Goal: Information Seeking & Learning: Learn about a topic

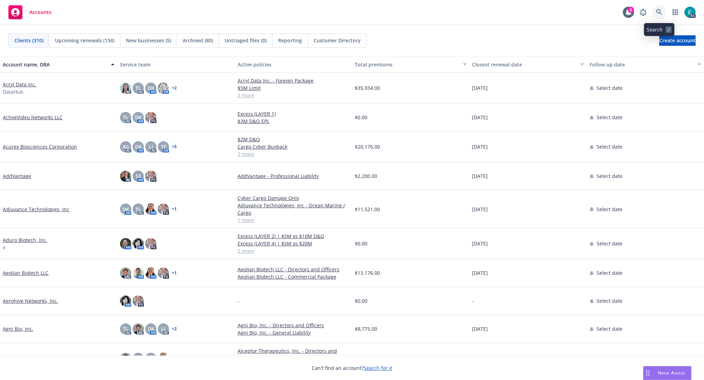
click at [656, 11] on link at bounding box center [659, 12] width 14 height 14
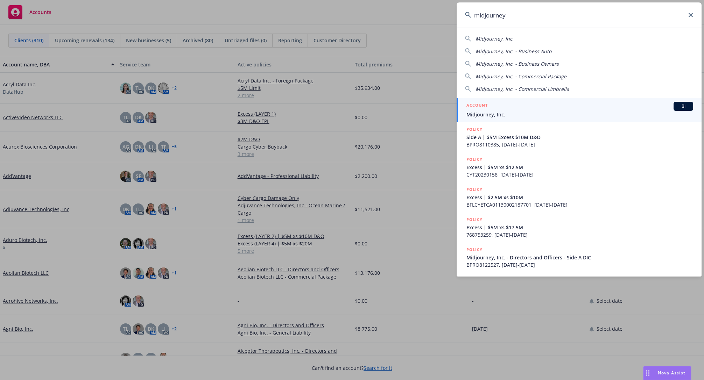
type input "midjourney"
click at [514, 109] on div "ACCOUNT BI" at bounding box center [580, 106] width 227 height 9
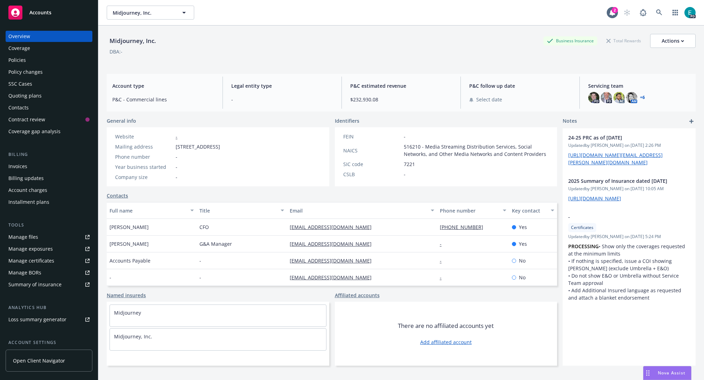
click at [654, 373] on div "Nova Assist" at bounding box center [671, 373] width 39 height 6
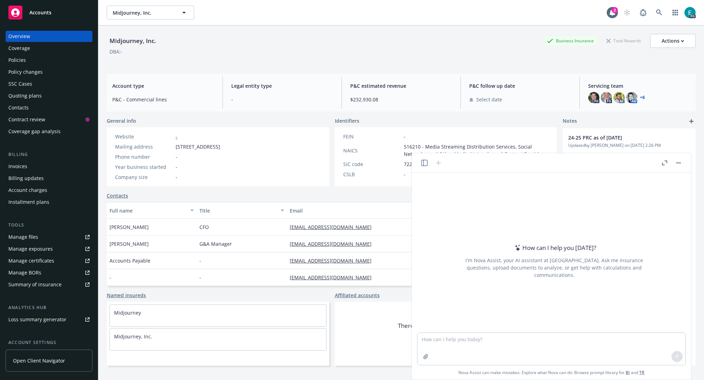
click at [422, 159] on div at bounding box center [431, 163] width 22 height 8
click at [423, 162] on icon "button" at bounding box center [424, 163] width 6 height 6
click at [470, 339] on textarea at bounding box center [552, 349] width 268 height 32
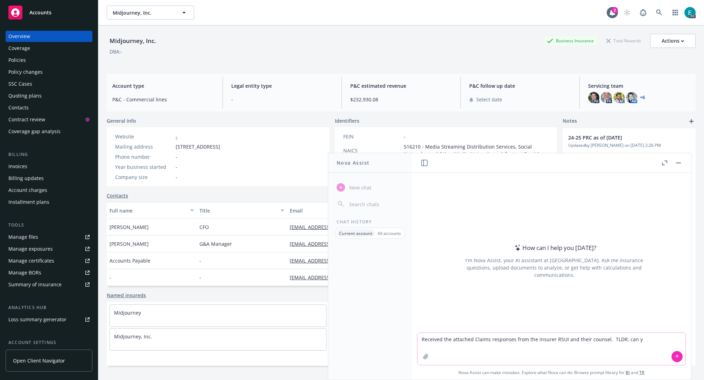
drag, startPoint x: 635, startPoint y: 346, endPoint x: 645, endPoint y: 343, distance: 10.6
click at [635, 346] on textarea "Received the attached Claims responses from the insurer RSUI and their counsel.…" at bounding box center [552, 349] width 268 height 32
type textarea "Received the attached Claims responses from the insurer RSUI and their counsel.…"
click at [426, 358] on icon "button" at bounding box center [426, 357] width 6 height 6
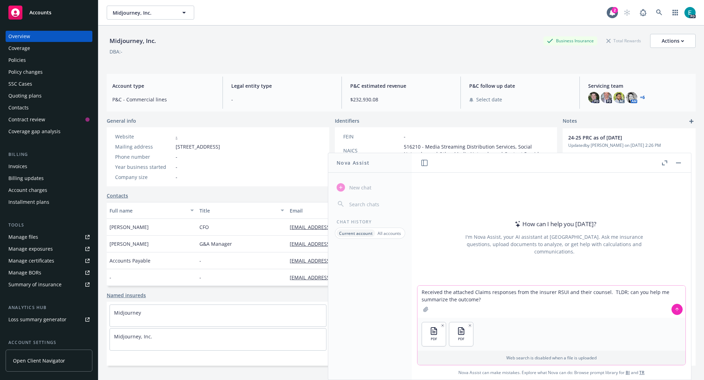
click at [677, 308] on icon at bounding box center [677, 309] width 5 height 5
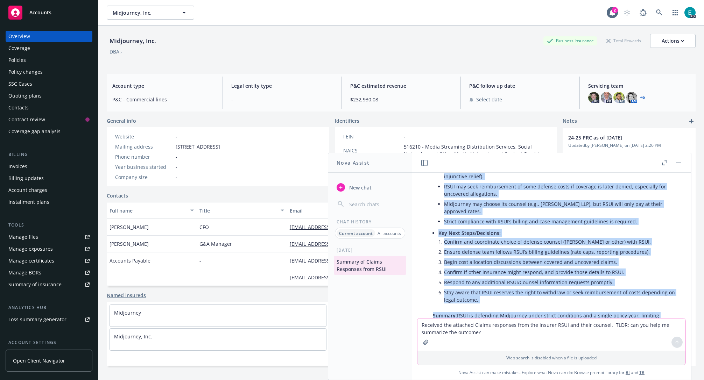
scroll to position [177, 0]
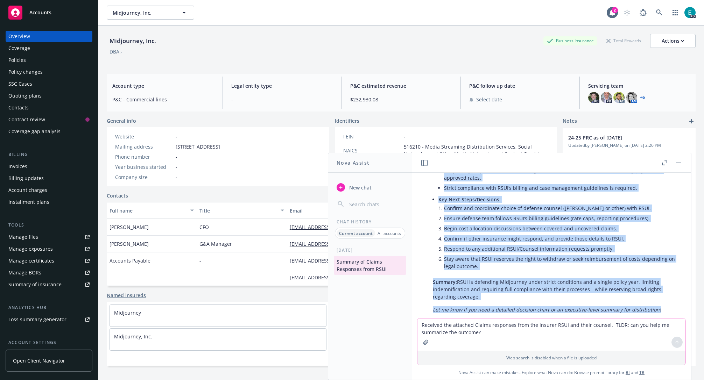
drag, startPoint x: 432, startPoint y: 215, endPoint x: 562, endPoint y: 306, distance: 158.5
click at [562, 306] on div "pdf 2025 08 20 M. Sills Letter.pdf pdf RSUI Legal Billing and Reporting Guideli…" at bounding box center [552, 246] width 274 height 146
copy div "TLDR Summary — Claims Responses from RSUI and Counsel Landmark (RSUI) will defe…"
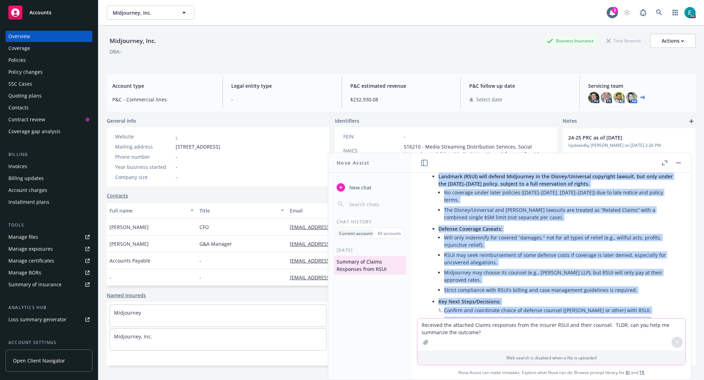
scroll to position [74, 0]
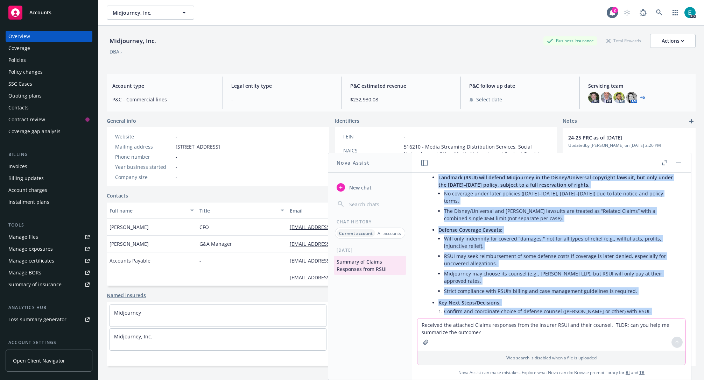
click at [521, 251] on li "RSUI may seek reimbursement of some defense costs if coverage is later denied, …" at bounding box center [560, 260] width 232 height 18
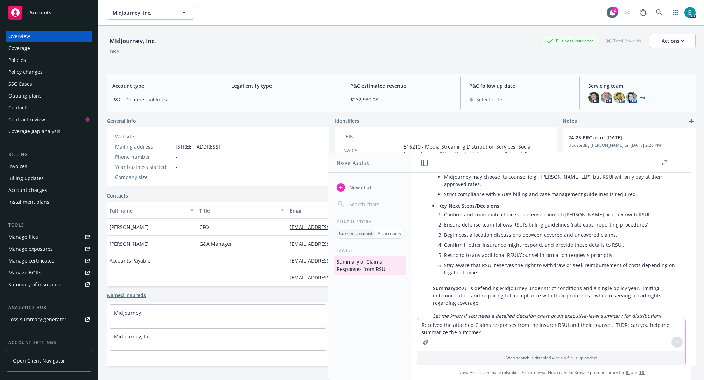
scroll to position [177, 0]
